Goal: Transaction & Acquisition: Purchase product/service

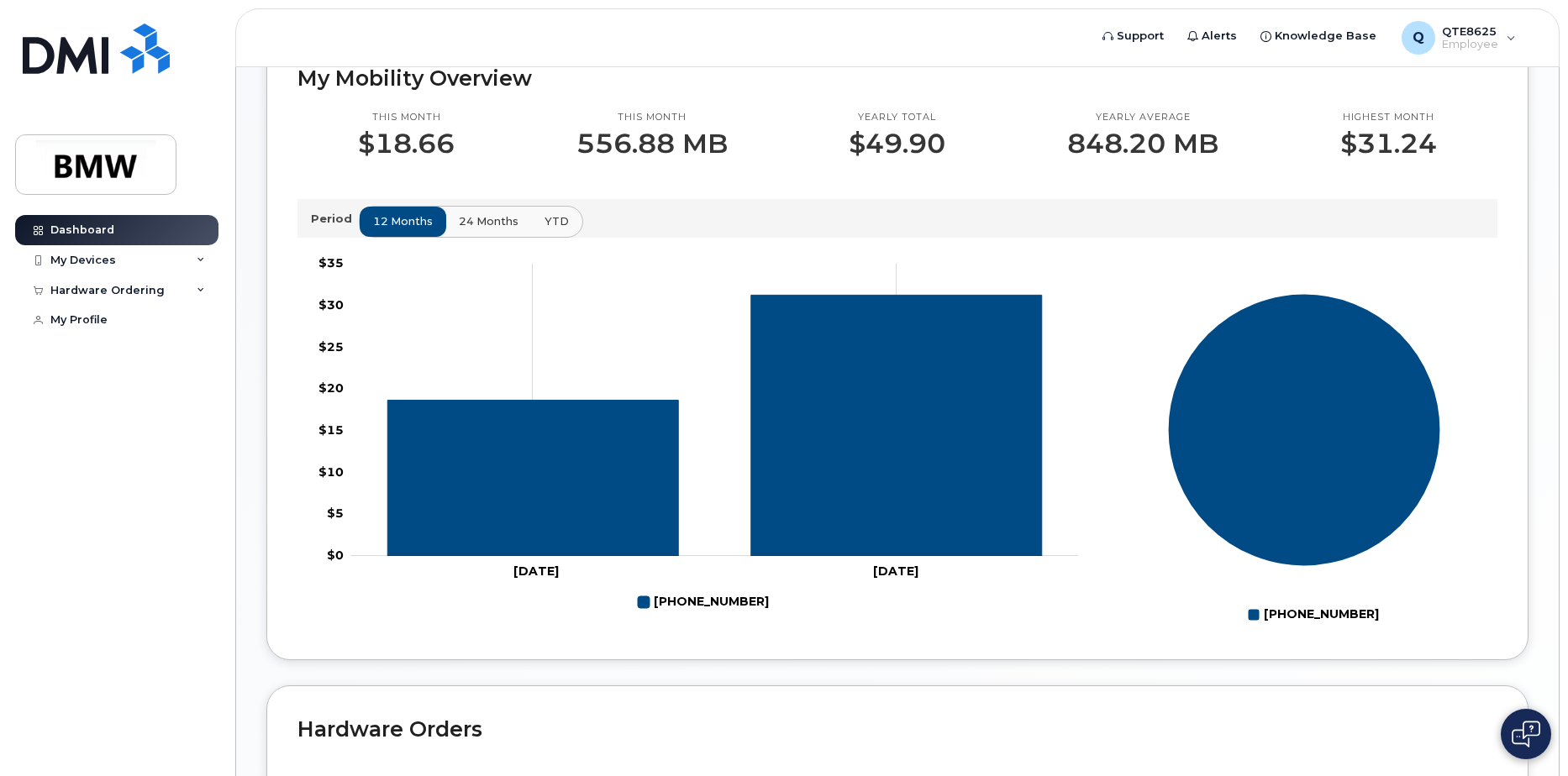
scroll to position [505, 0]
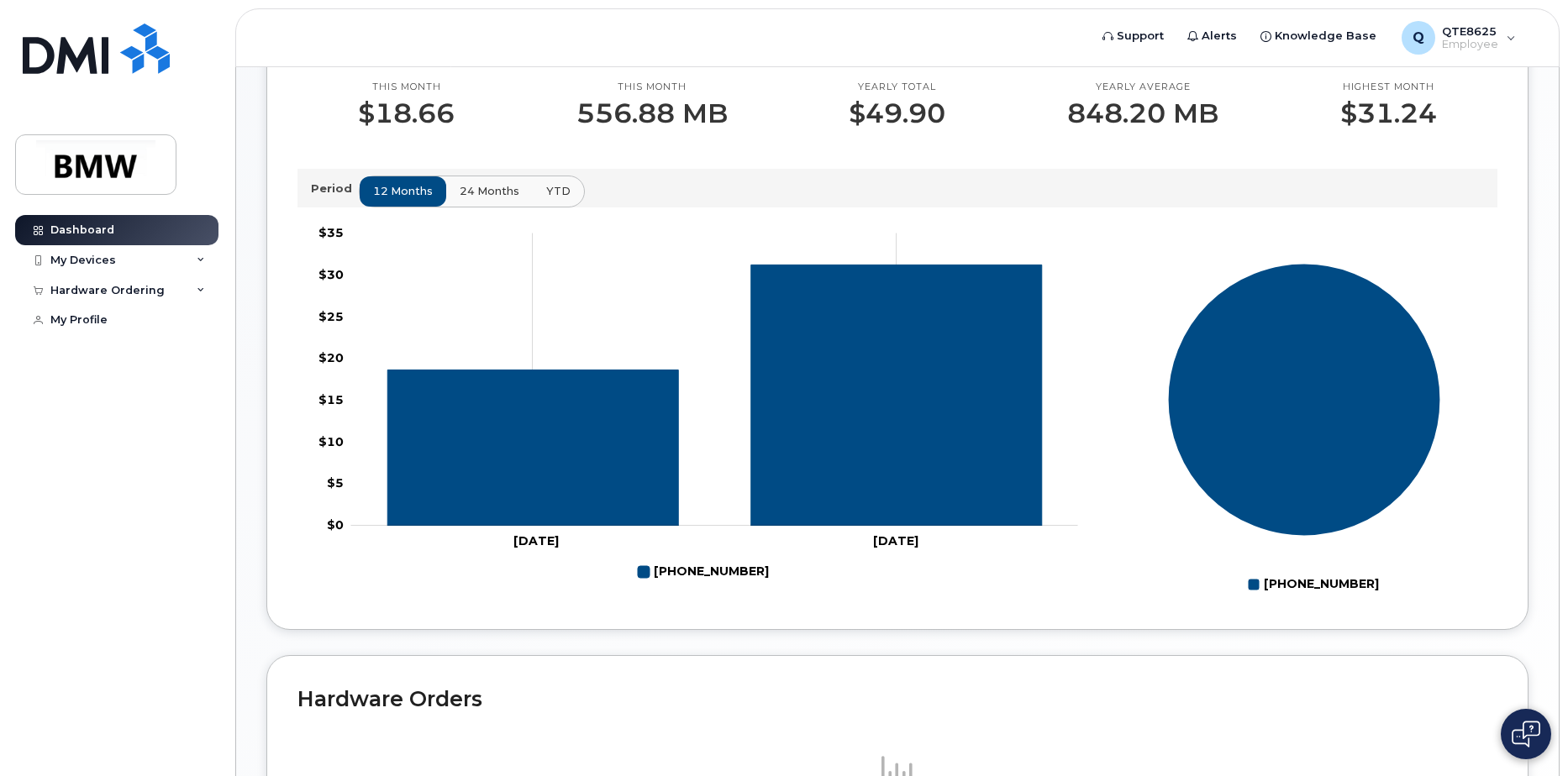
click at [516, 207] on button "24 months" at bounding box center [490, 191] width 88 height 30
click at [552, 199] on span "YTD" at bounding box center [558, 191] width 24 height 16
click at [439, 203] on button "12 months" at bounding box center [404, 191] width 88 height 30
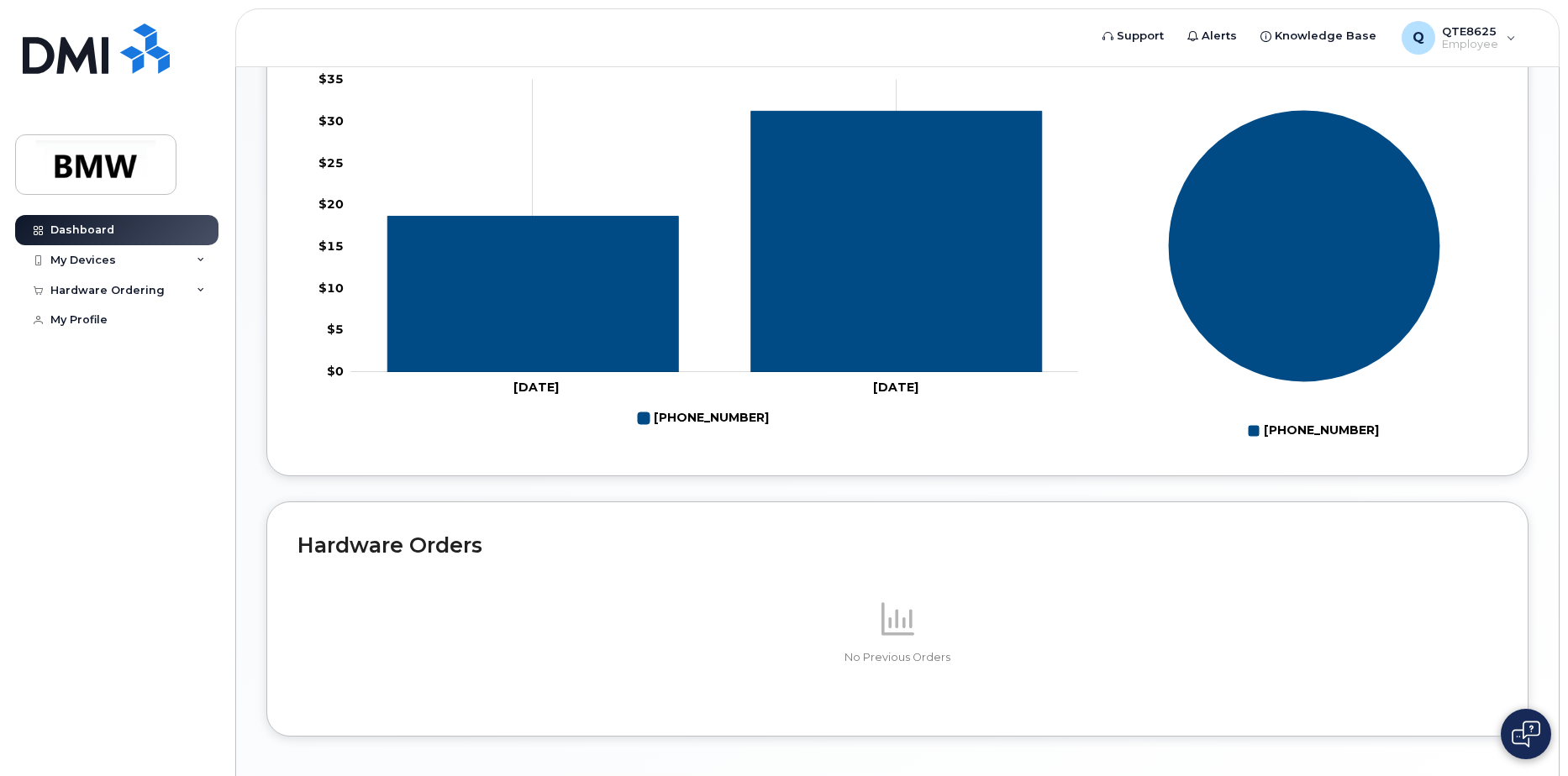
scroll to position [743, 0]
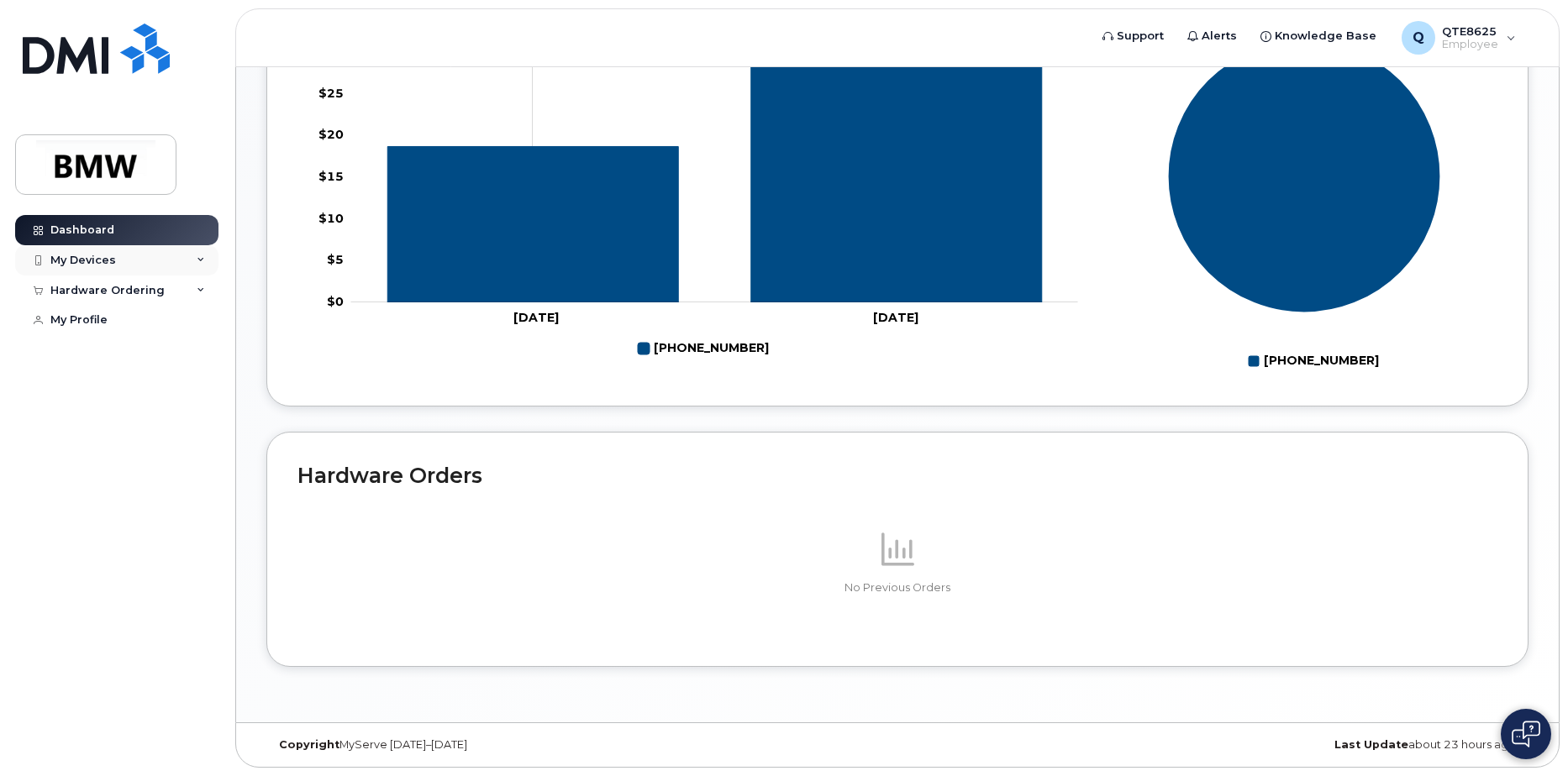
click at [114, 254] on div "My Devices" at bounding box center [117, 260] width 204 height 30
click at [156, 336] on div "([PERSON_NAME])" at bounding box center [154, 338] width 103 height 15
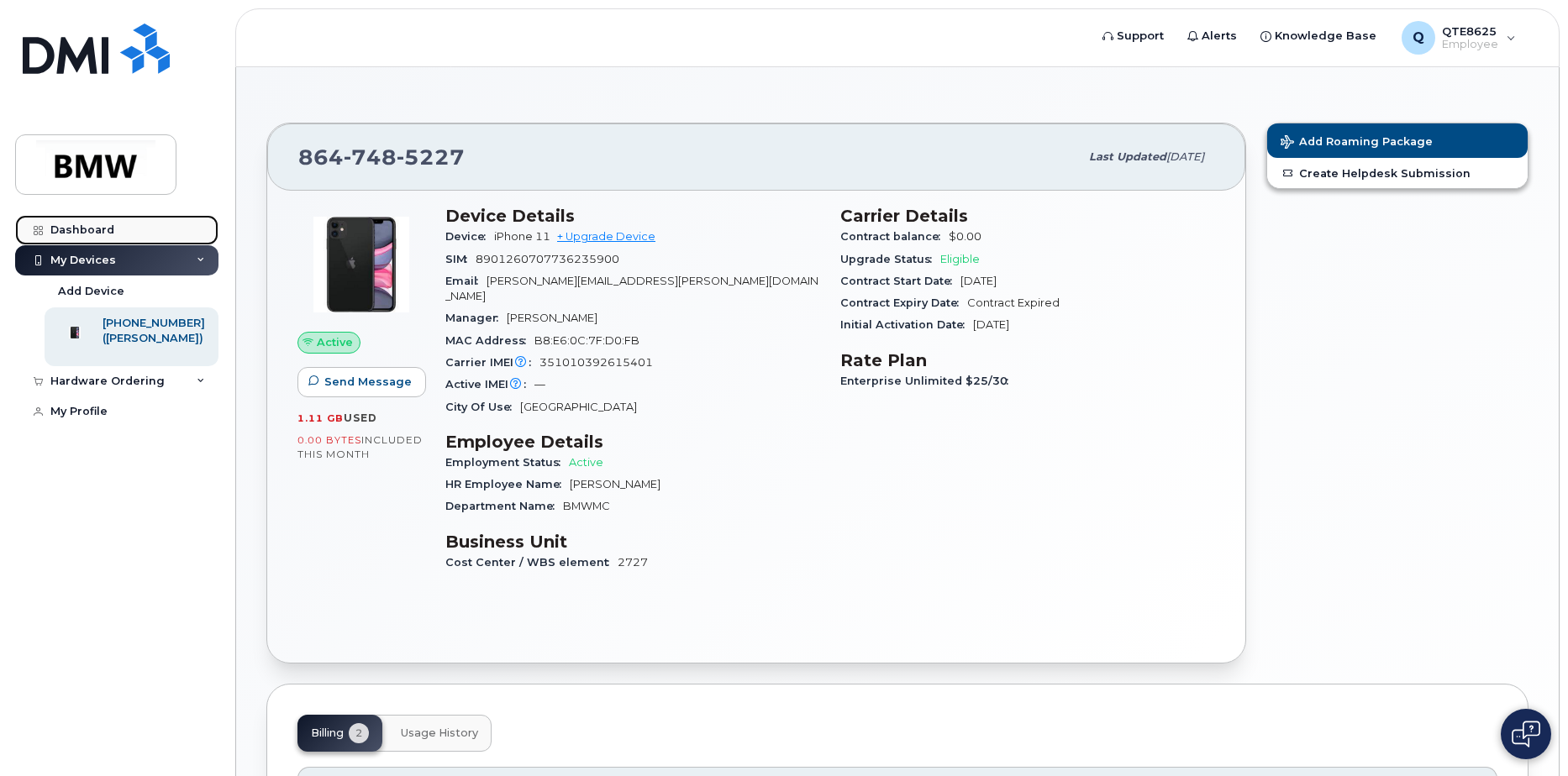
click at [81, 230] on div "Dashboard" at bounding box center [81, 230] width 64 height 14
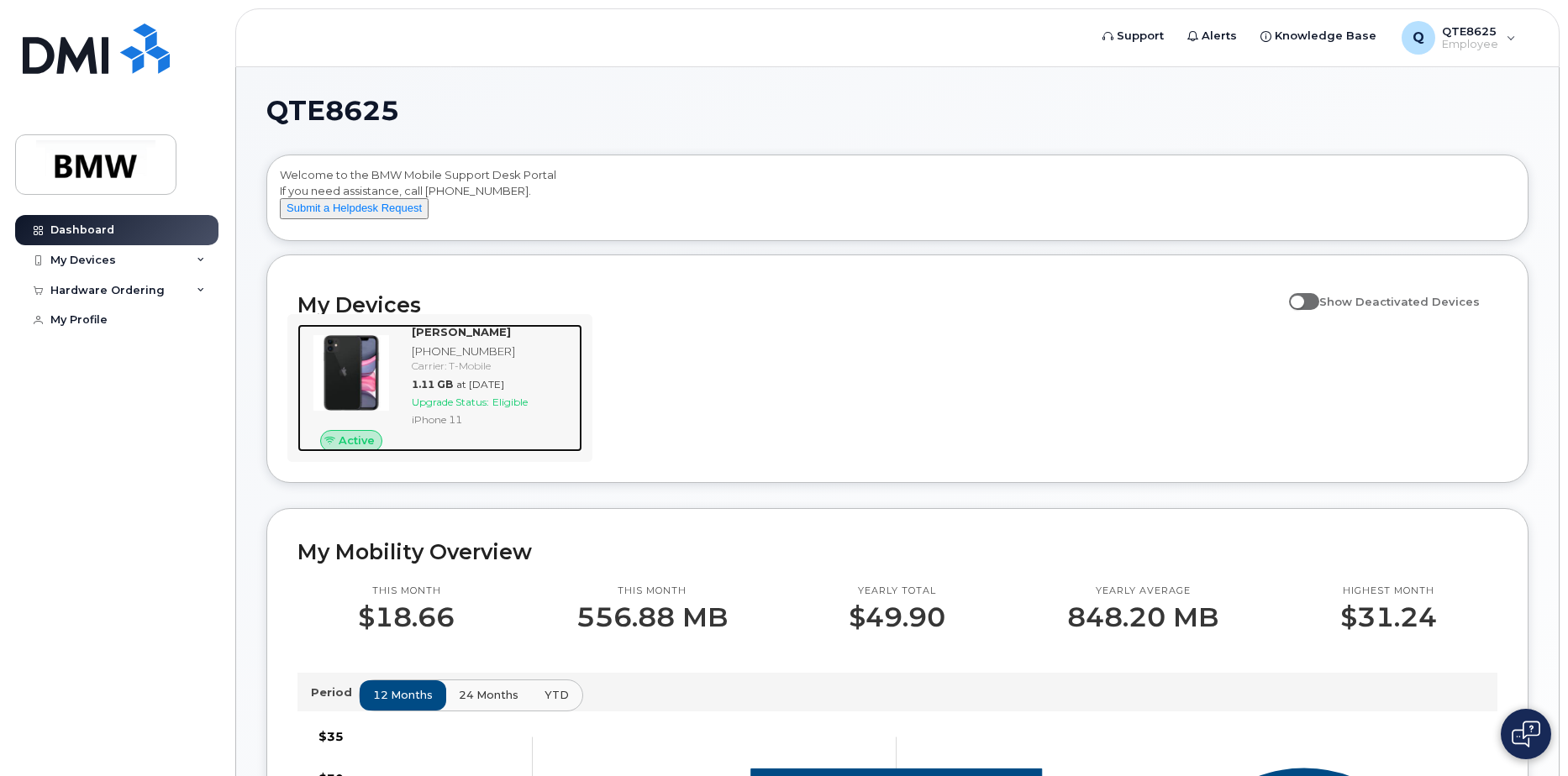
drag, startPoint x: 624, startPoint y: 501, endPoint x: 463, endPoint y: 434, distance: 174.4
click at [524, 447] on div "Benjamin Engstrom 864-748-5227 Carrier: T-Mobile 1.11 GB at Aug 01, 2025 Upgrad…" at bounding box center [493, 388] width 177 height 127
click at [371, 399] on img at bounding box center [351, 373] width 80 height 80
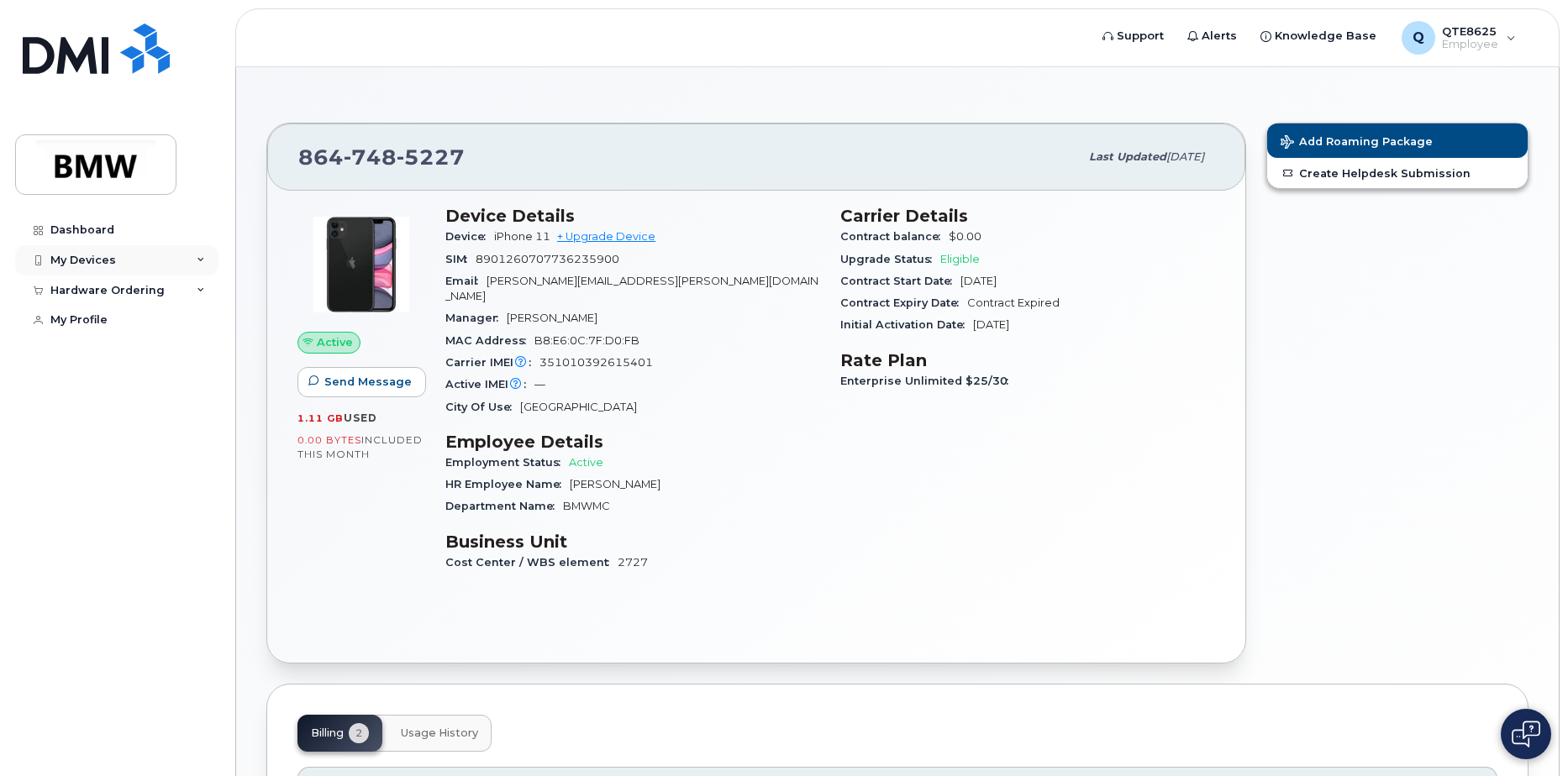
click at [157, 263] on div "My Devices" at bounding box center [117, 260] width 204 height 30
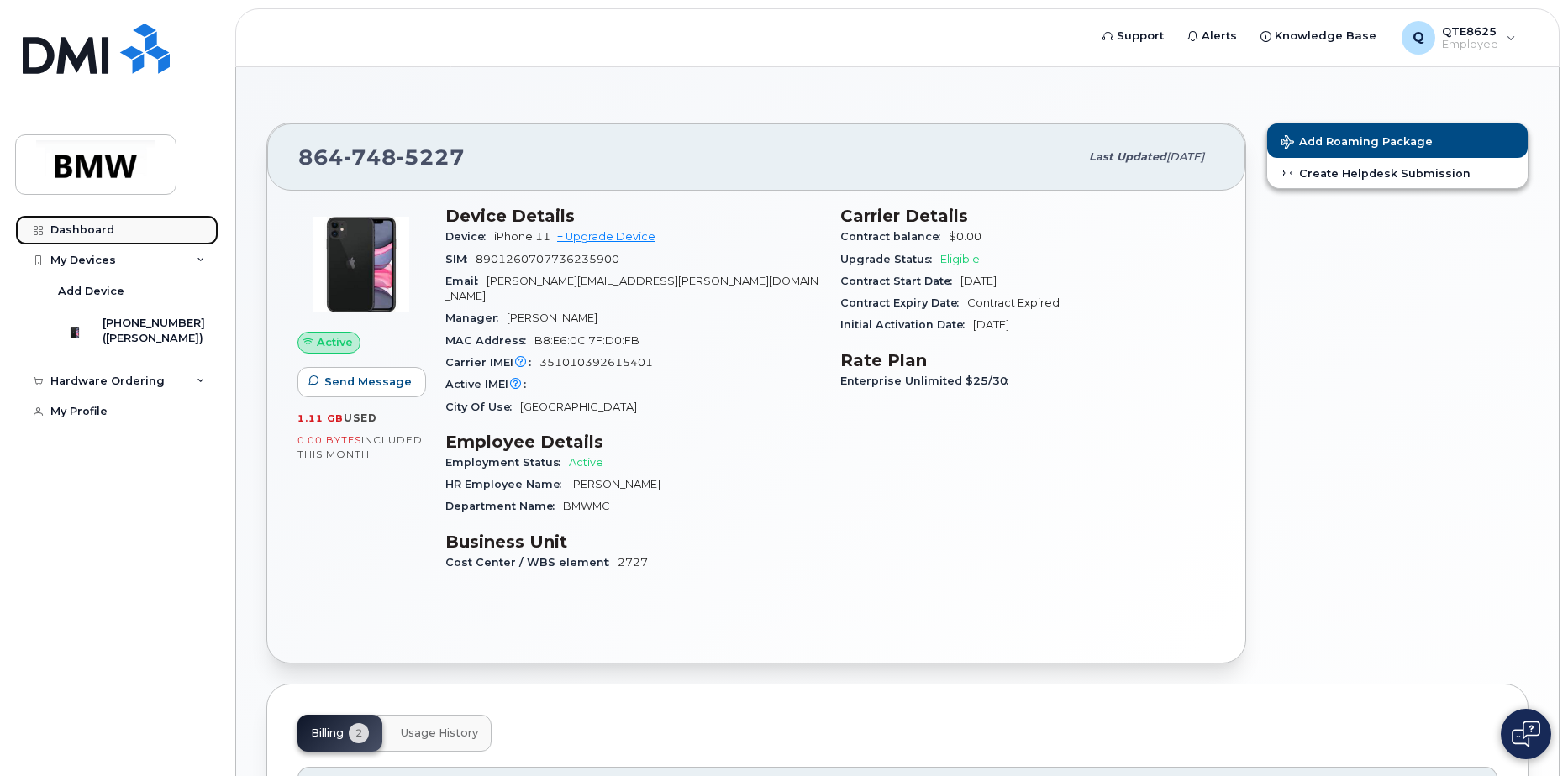
click at [134, 228] on link "Dashboard" at bounding box center [117, 230] width 204 height 30
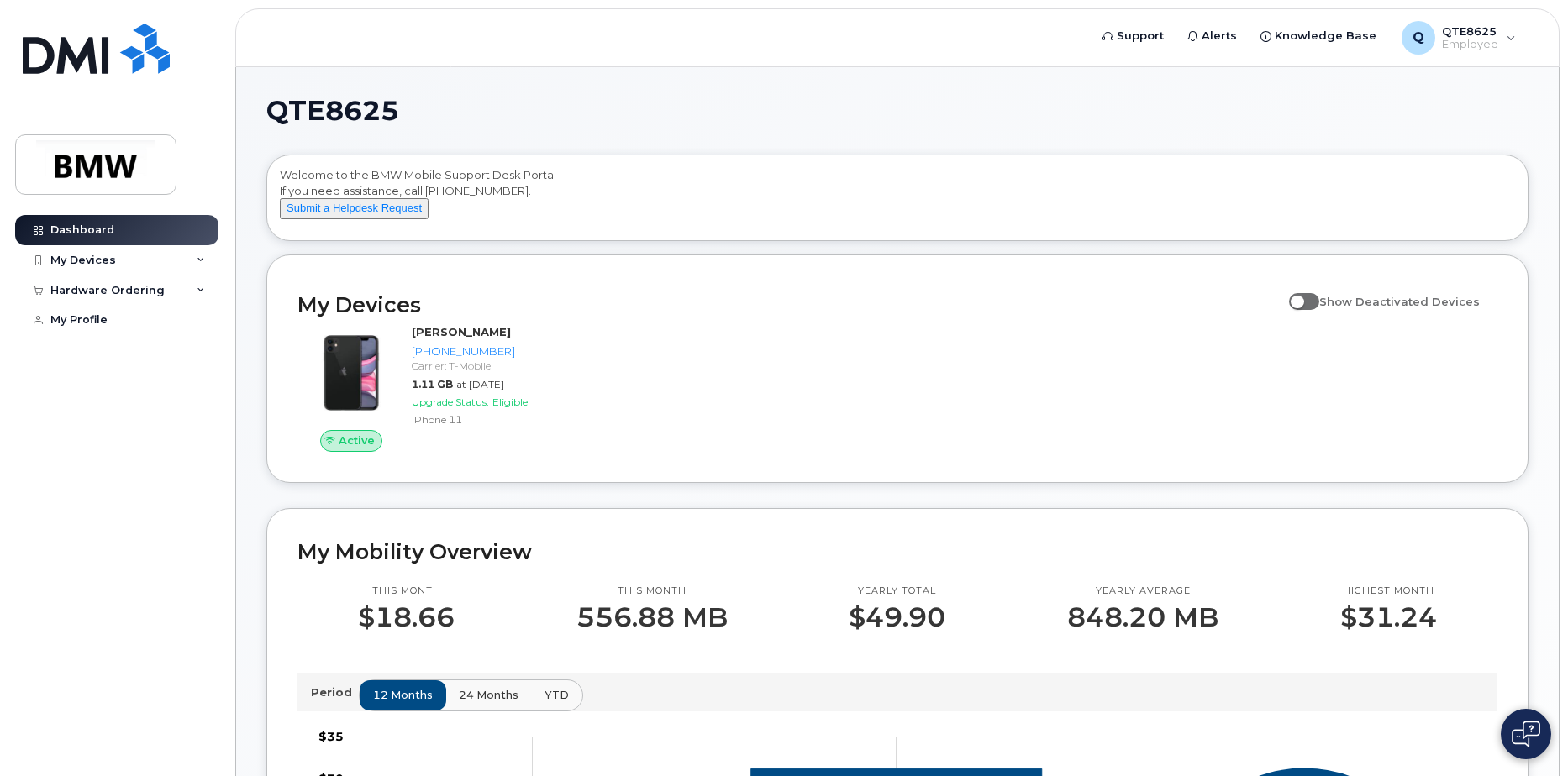
click at [1293, 305] on div "Show Deactivated Devices" at bounding box center [1389, 305] width 217 height 38
click at [1348, 309] on span "Show Deactivated Devices" at bounding box center [1400, 302] width 161 height 14
click at [1302, 299] on input "Show Deactivated Devices" at bounding box center [1297, 293] width 14 height 14
click at [1316, 310] on span at bounding box center [1304, 301] width 30 height 17
click at [1302, 299] on input "Show Deactivated Devices" at bounding box center [1297, 293] width 14 height 14
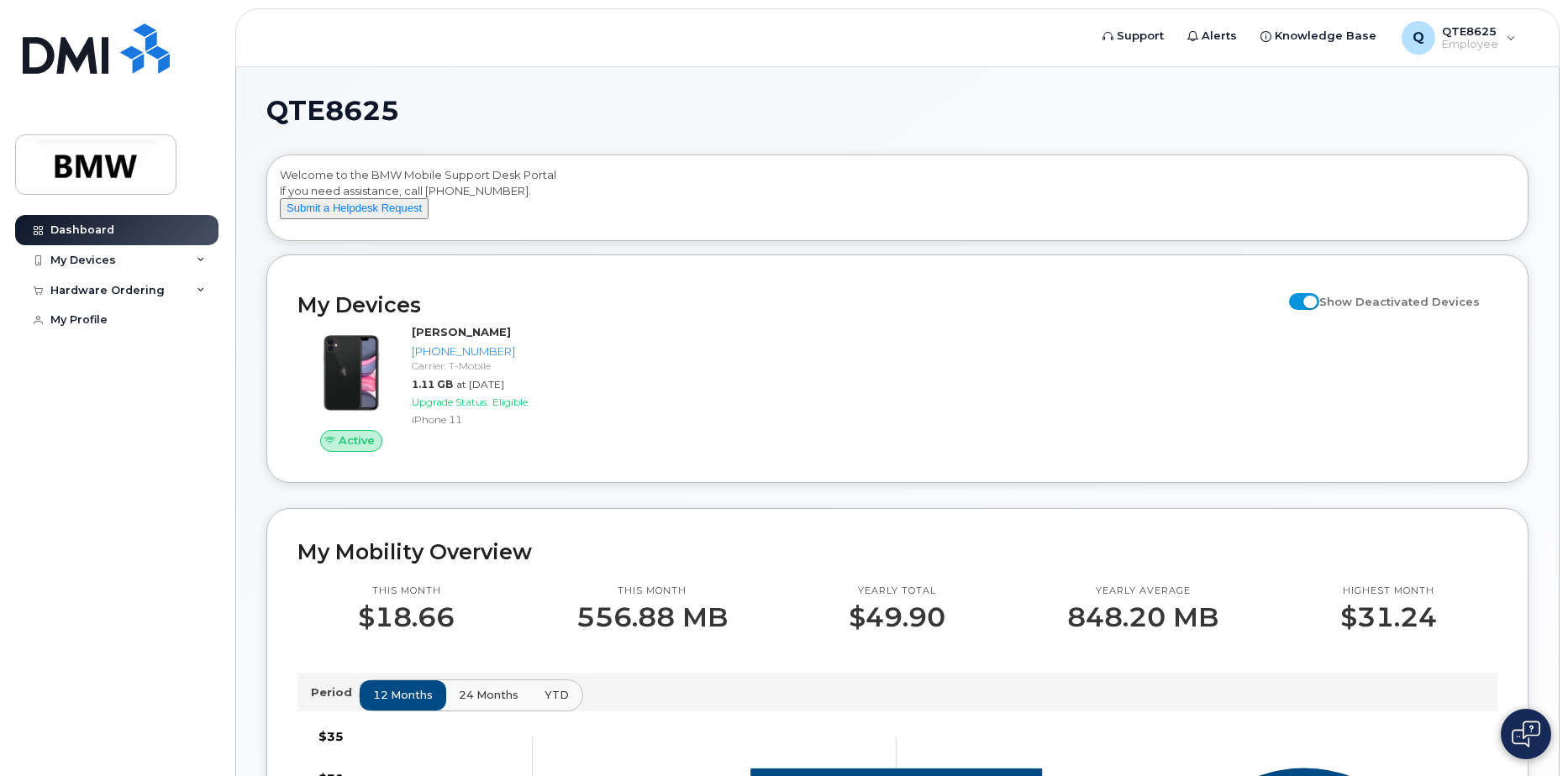
checkbox input "false"
click at [1431, 38] on div "Q" at bounding box center [1419, 37] width 33 height 33
click at [1173, 89] on div "QTE8625 Welcome to the BMW Mobile Support Desk Portal If you need assistance, c…" at bounding box center [898, 759] width 1323 height 1383
click at [107, 317] on link "My Profile" at bounding box center [117, 319] width 204 height 30
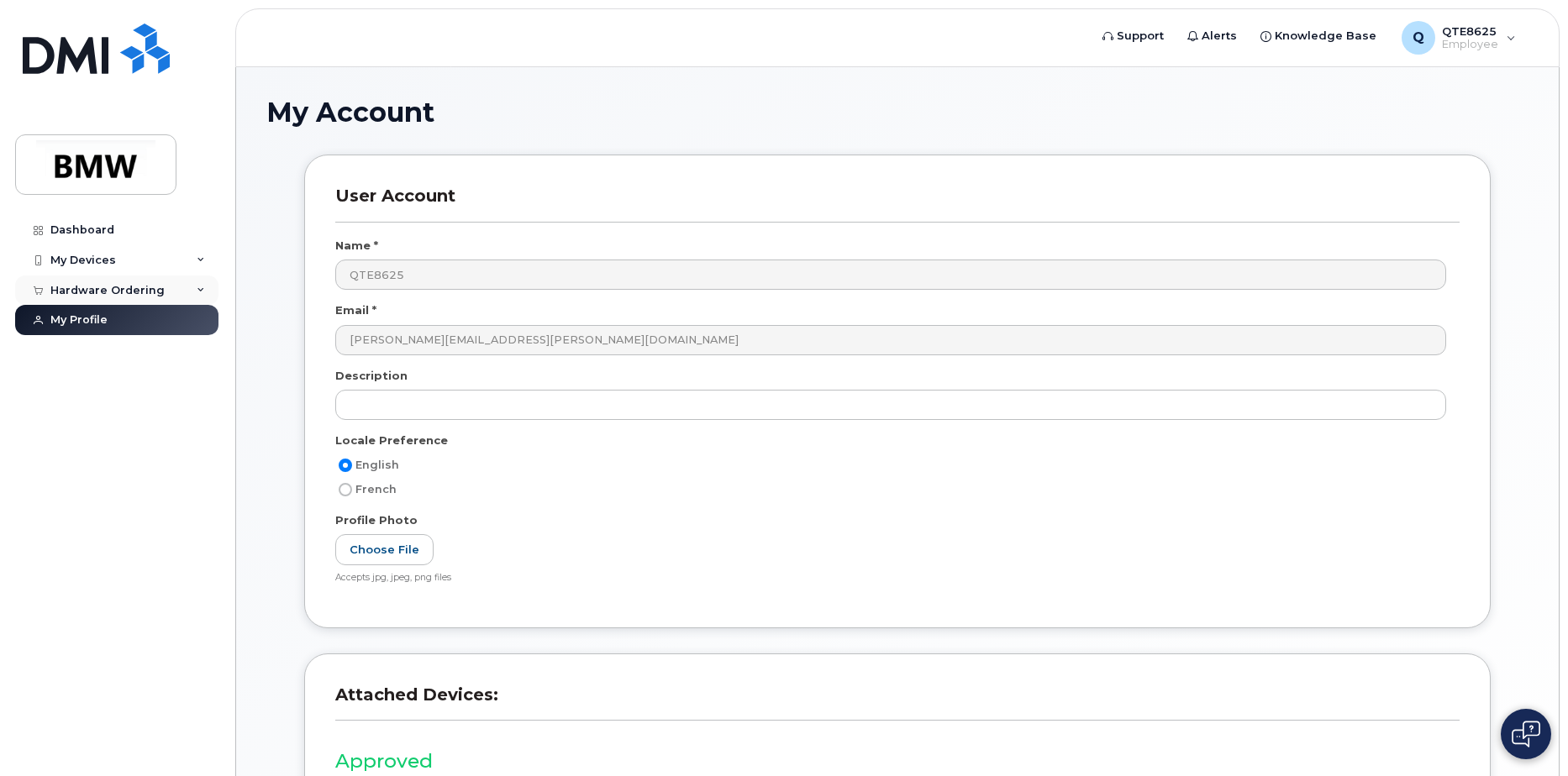
click at [103, 287] on div "Hardware Ordering" at bounding box center [107, 291] width 115 height 14
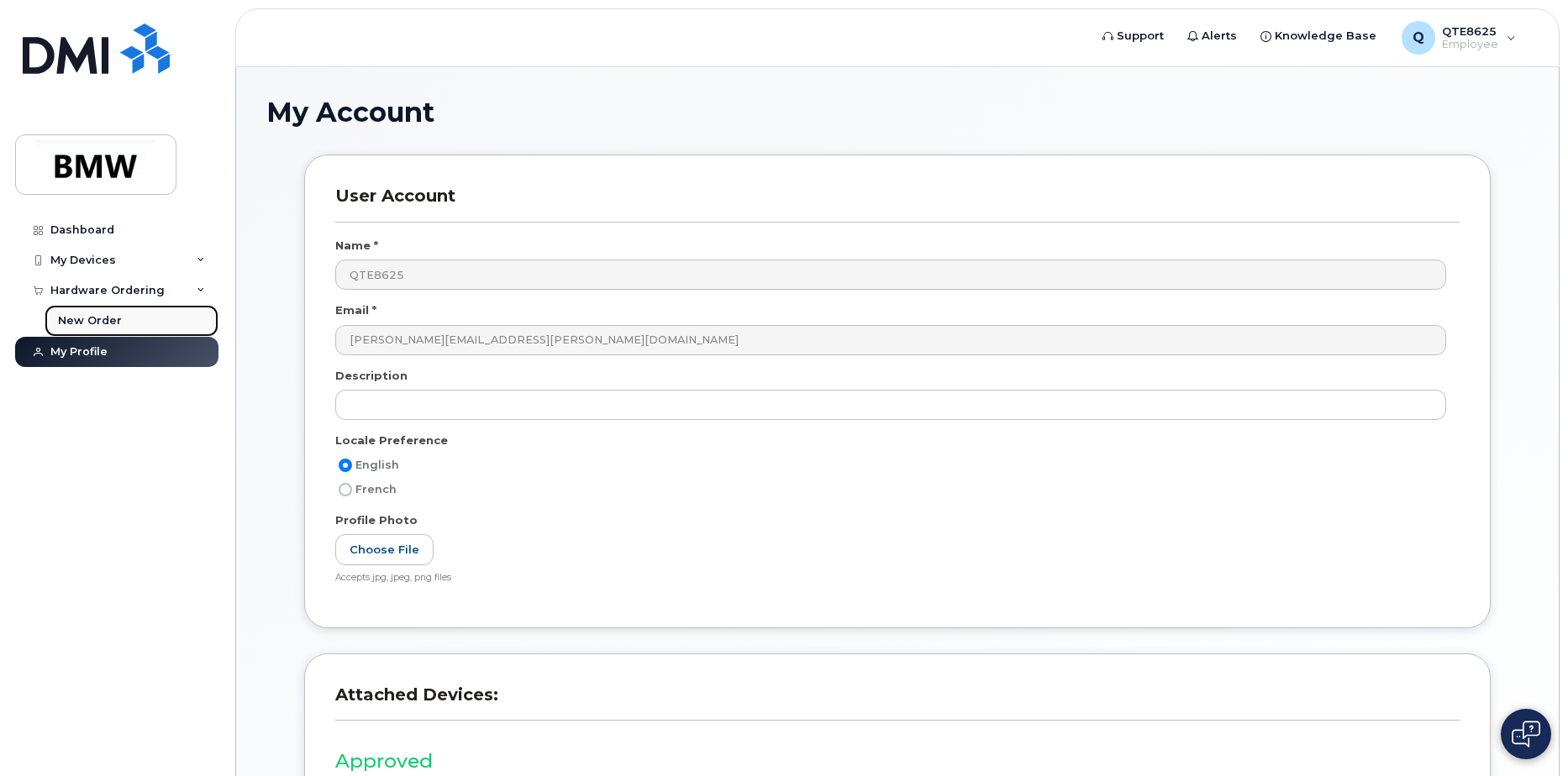
click at [111, 318] on div "New Order" at bounding box center [89, 320] width 64 height 15
